Goal: Find specific fact: Find specific fact

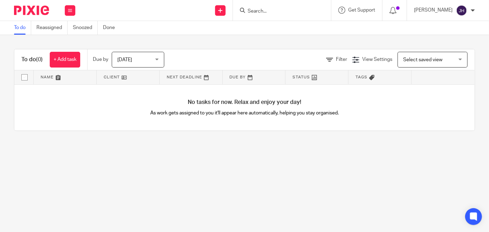
click at [274, 12] on input "Search" at bounding box center [278, 11] width 63 height 6
type input "b"
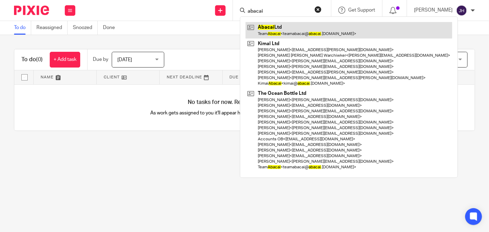
type input "abacai"
click at [310, 26] on link at bounding box center [349, 30] width 207 height 16
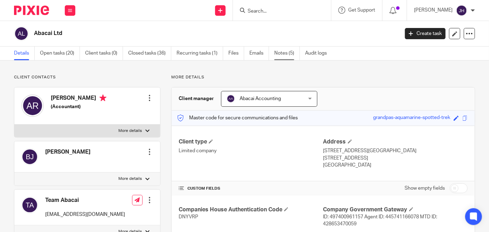
click at [287, 52] on link "Notes (5)" at bounding box center [287, 54] width 26 height 14
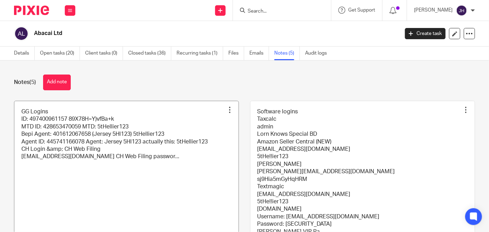
click at [98, 134] on link at bounding box center [126, 179] width 224 height 157
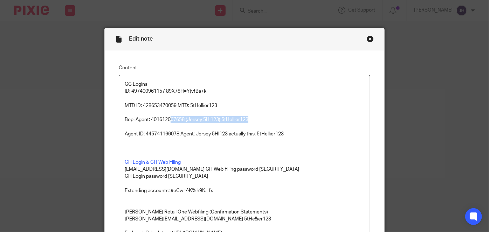
drag, startPoint x: 168, startPoint y: 119, endPoint x: 246, endPoint y: 119, distance: 77.8
click at [246, 119] on p "Bepi Agent: 401612067658 (Jersey 5Hl123) 5tHellier123" at bounding box center [245, 119] width 240 height 7
click at [209, 138] on p at bounding box center [245, 141] width 240 height 7
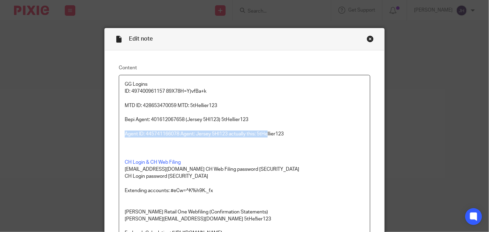
drag, startPoint x: 121, startPoint y: 132, endPoint x: 231, endPoint y: 159, distance: 113.3
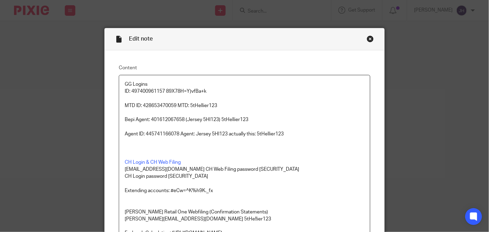
click at [226, 163] on p "CH Login & CH Web Filing" at bounding box center [245, 162] width 240 height 7
click at [146, 164] on link "CH Login & CH Web Filing" at bounding box center [153, 162] width 56 height 5
click at [144, 163] on link "CH Login & CH Web Filing" at bounding box center [153, 162] width 56 height 5
click at [167, 173] on link "https://idam-ui.company-information.service.gov.uk/error/no-session/" at bounding box center [188, 175] width 50 height 7
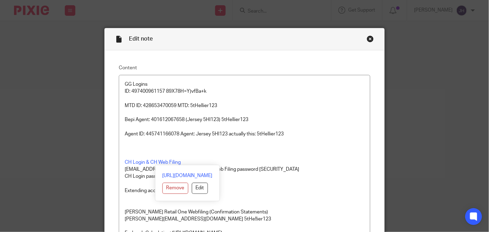
click at [281, 145] on p at bounding box center [245, 148] width 240 height 7
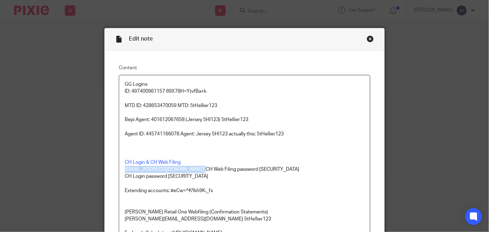
drag, startPoint x: 271, startPoint y: 165, endPoint x: 193, endPoint y: 168, distance: 77.5
click at [207, 176] on p "CH Login password 5tHel!ier12345" at bounding box center [245, 176] width 240 height 7
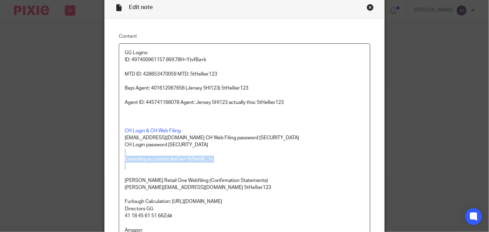
drag, startPoint x: 224, startPoint y: 165, endPoint x: 190, endPoint y: 150, distance: 37.0
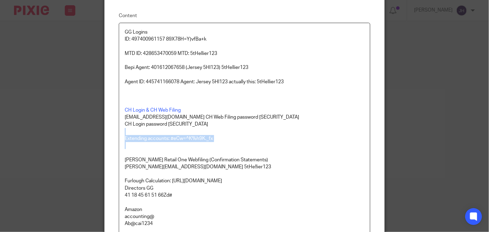
scroll to position [127, 0]
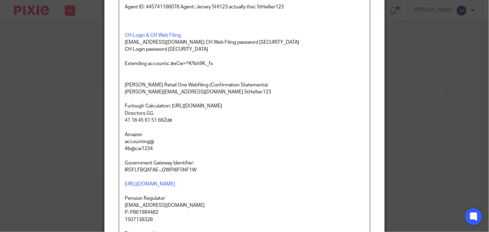
click at [170, 172] on p "Government Gateway Identifier: IR5FLFBQXFAE-J2WPI6F5NF1W" at bounding box center [245, 167] width 240 height 14
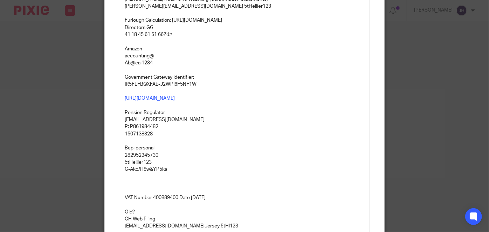
scroll to position [223, 0]
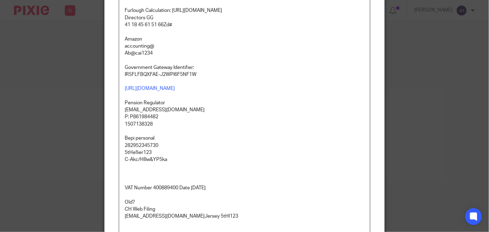
click at [191, 138] on p "Bepi personal" at bounding box center [245, 138] width 240 height 7
drag, startPoint x: 166, startPoint y: 133, endPoint x: 227, endPoint y: 129, distance: 61.4
click at [171, 114] on div "GG Logins ID: 497400961157 89X78H=Y)vfBa+k MTD ID: 428653470059 MTD: 5tHellier1…" at bounding box center [244, 122] width 251 height 540
click at [243, 130] on p at bounding box center [245, 131] width 240 height 7
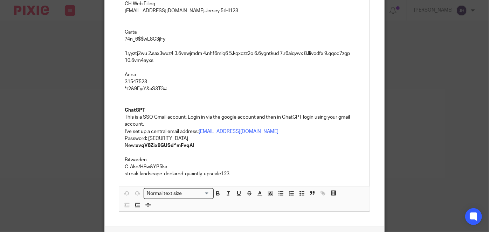
scroll to position [446, 0]
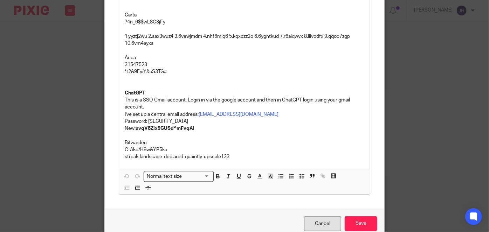
click at [320, 220] on link "Cancel" at bounding box center [322, 224] width 37 height 15
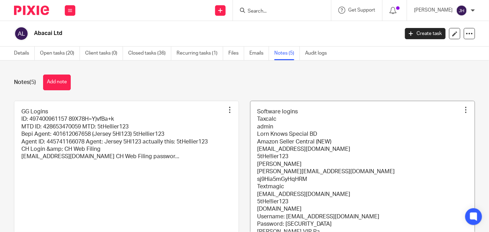
click at [315, 163] on link at bounding box center [363, 179] width 224 height 157
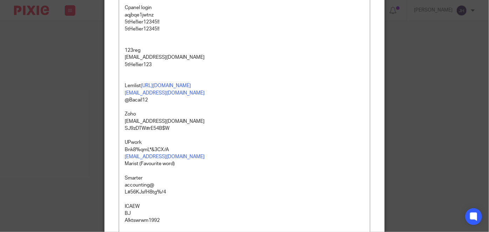
scroll to position [1561, 0]
